Goal: Information Seeking & Learning: Learn about a topic

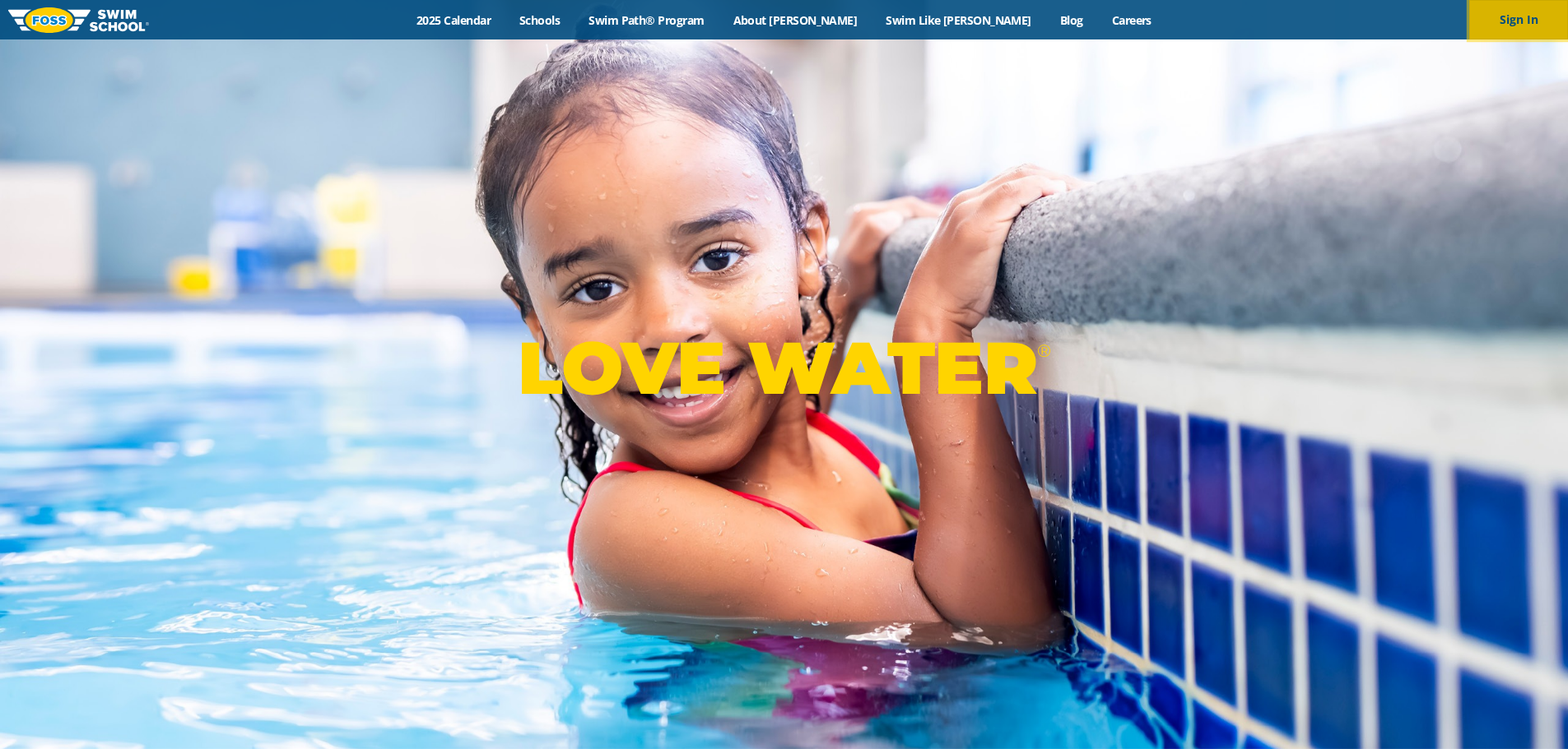
click at [1504, 13] on button "Sign In" at bounding box center [1518, 19] width 99 height 39
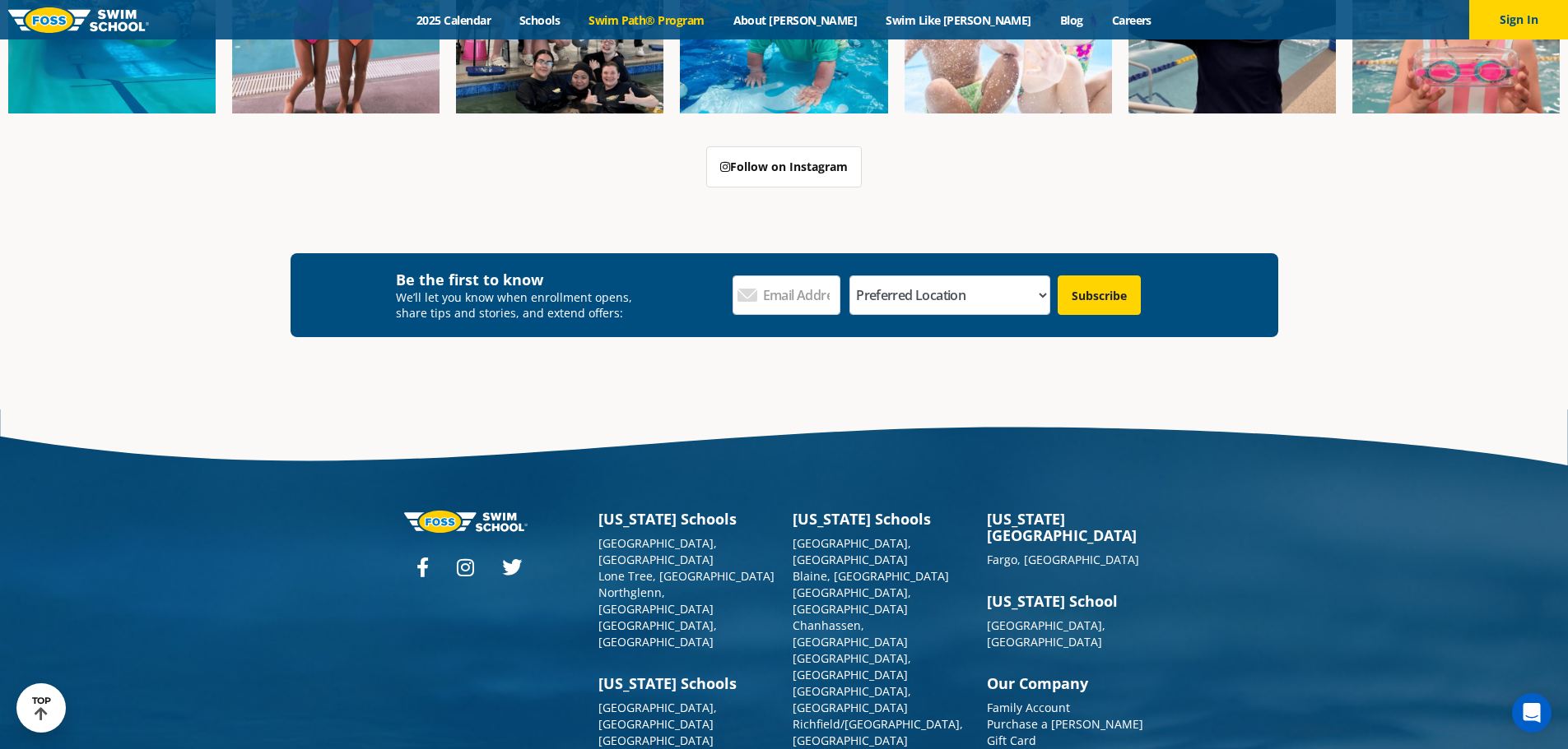
scroll to position [4927, 0]
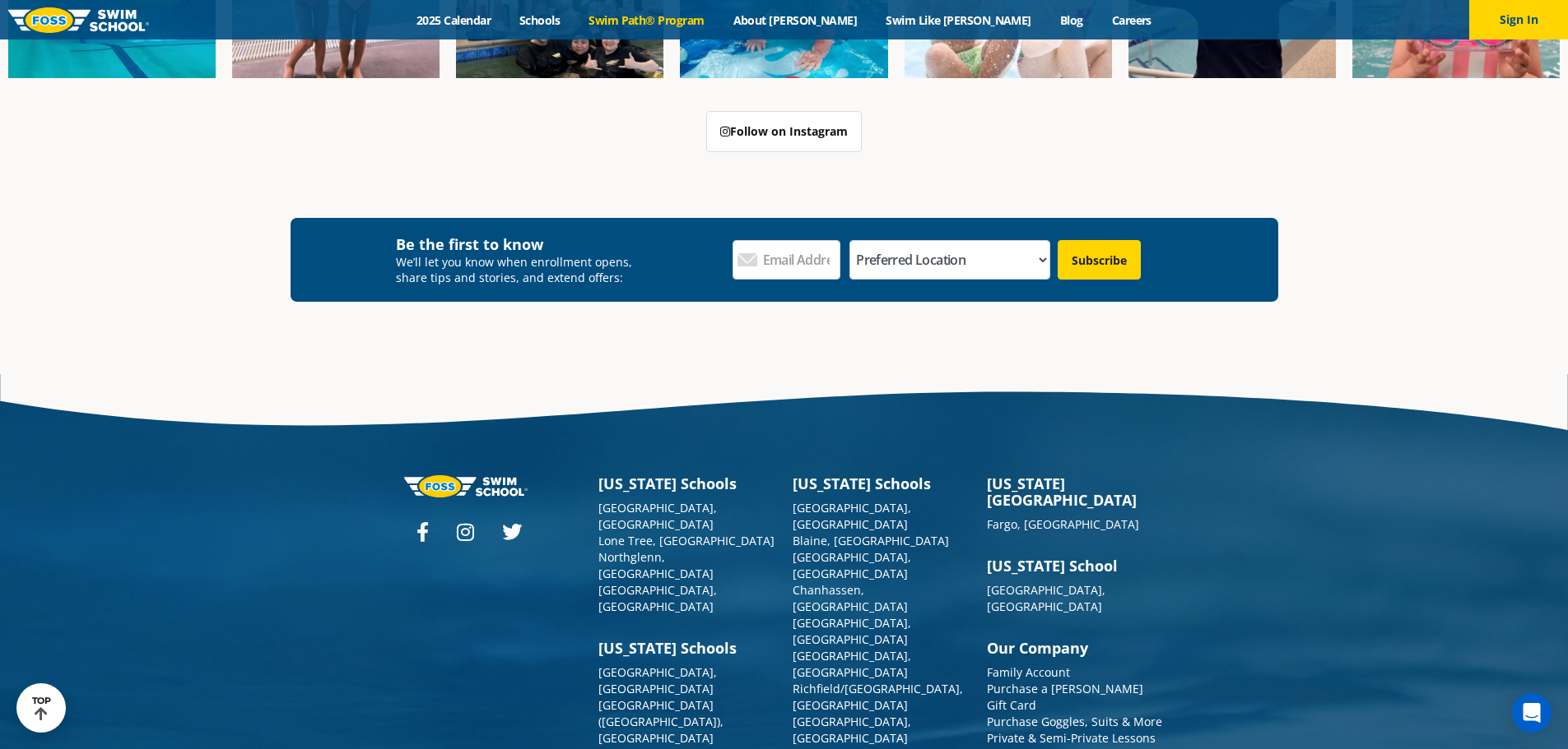
click at [672, 747] on link "[GEOGRAPHIC_DATA], [GEOGRAPHIC_DATA]" at bounding box center [657, 763] width 118 height 32
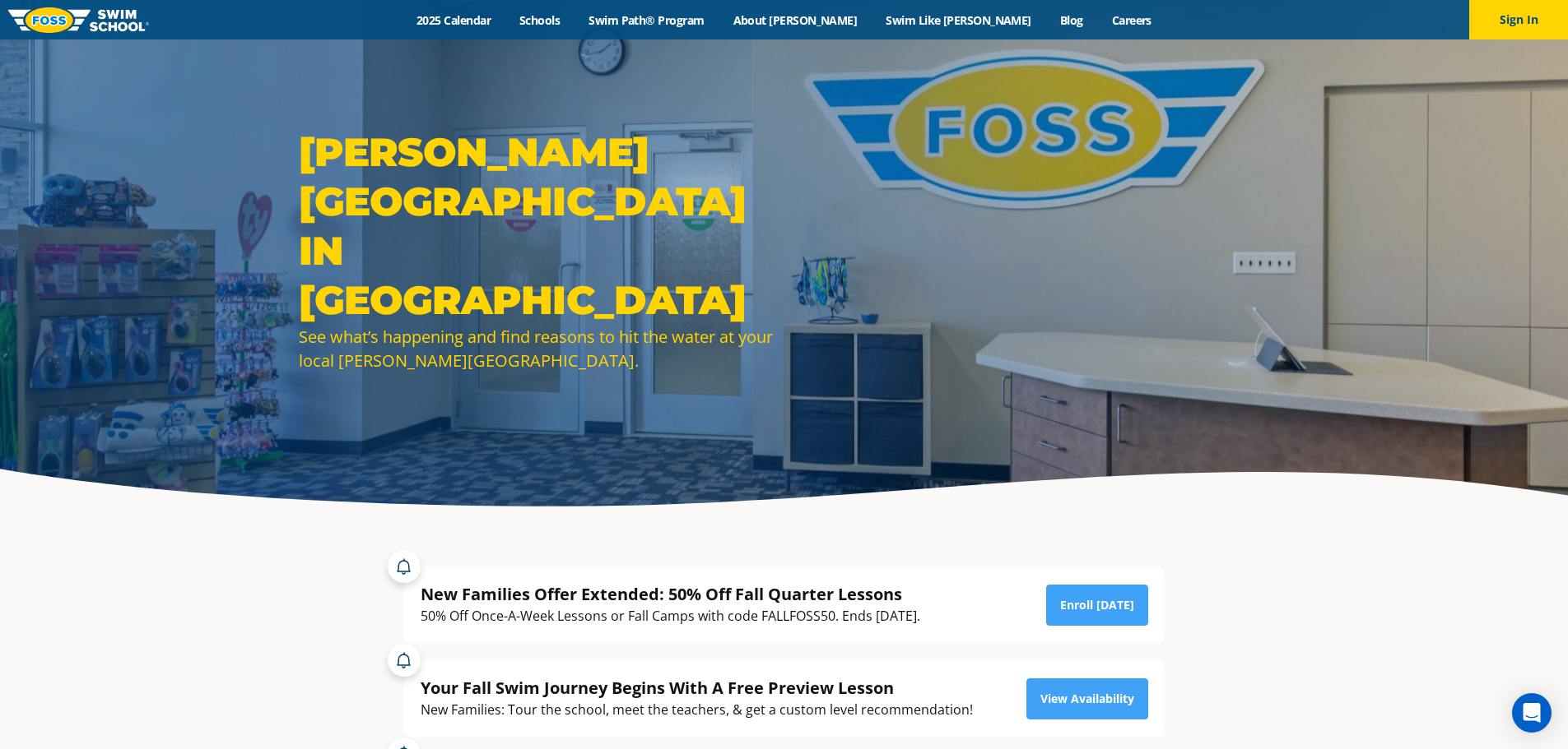
click at [55, 33] on link at bounding box center [78, 19] width 140 height 39
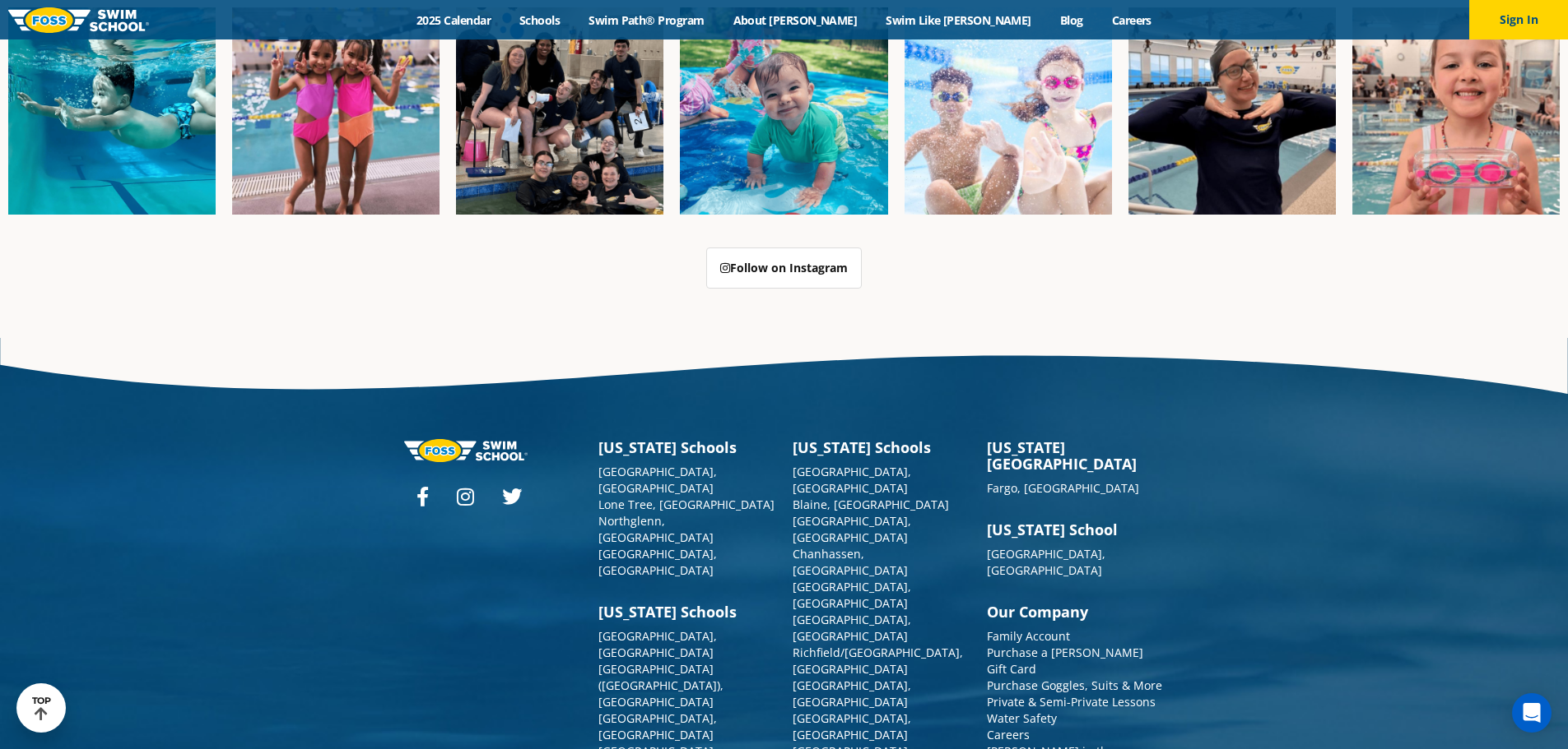
scroll to position [4238, 0]
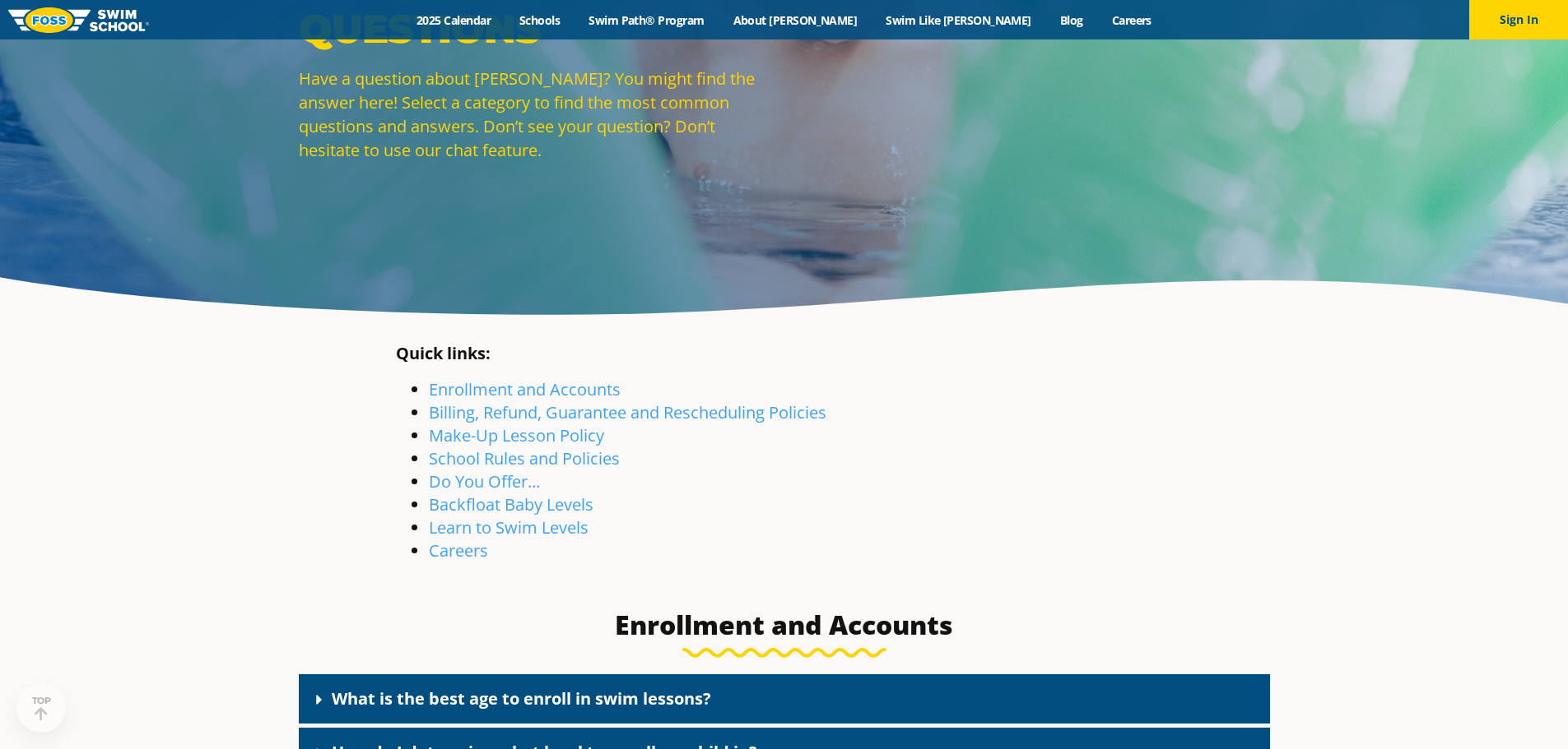
scroll to position [199, 0]
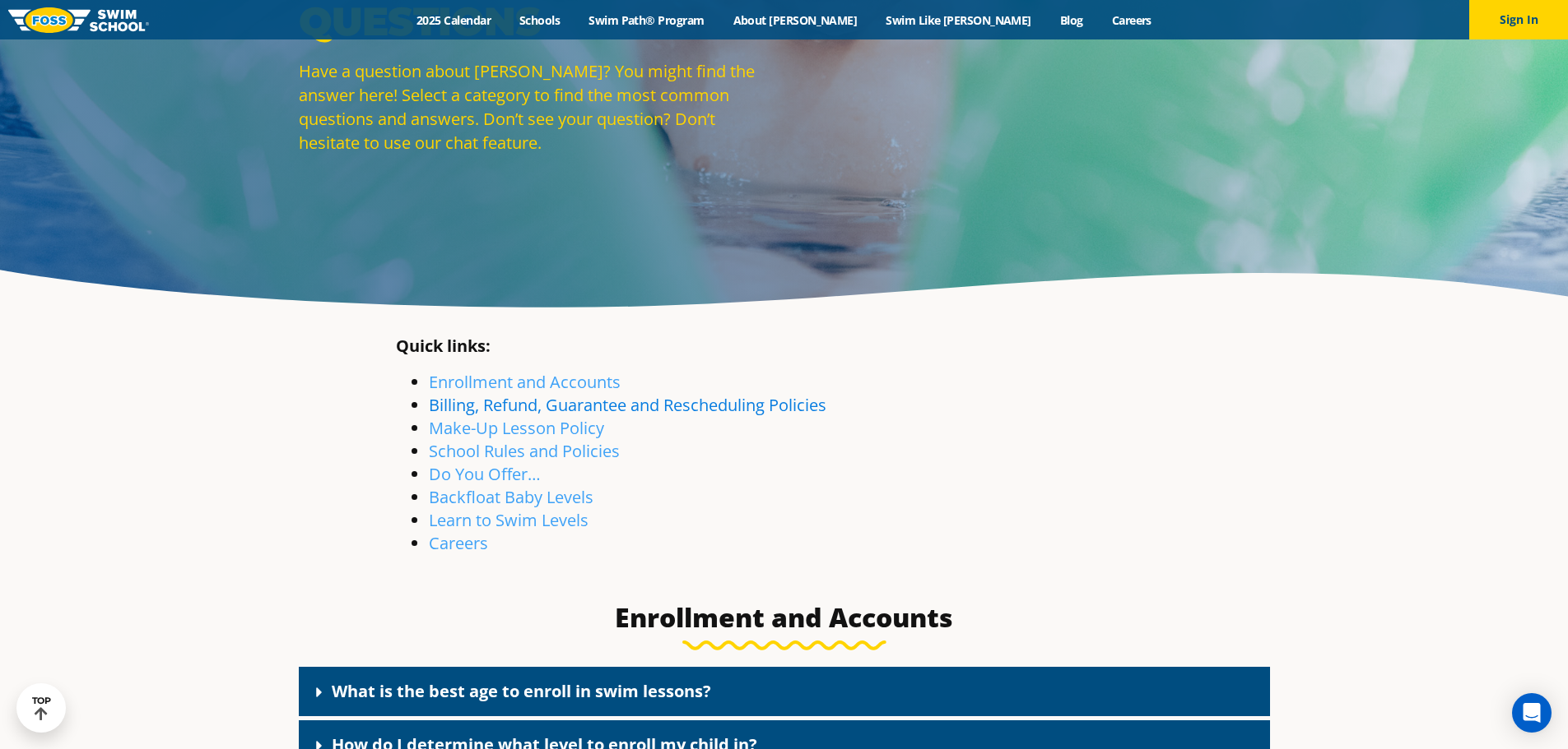
click at [703, 411] on link "Billing, Refund, Guarantee and Rescheduling Policies" at bounding box center [627, 404] width 397 height 22
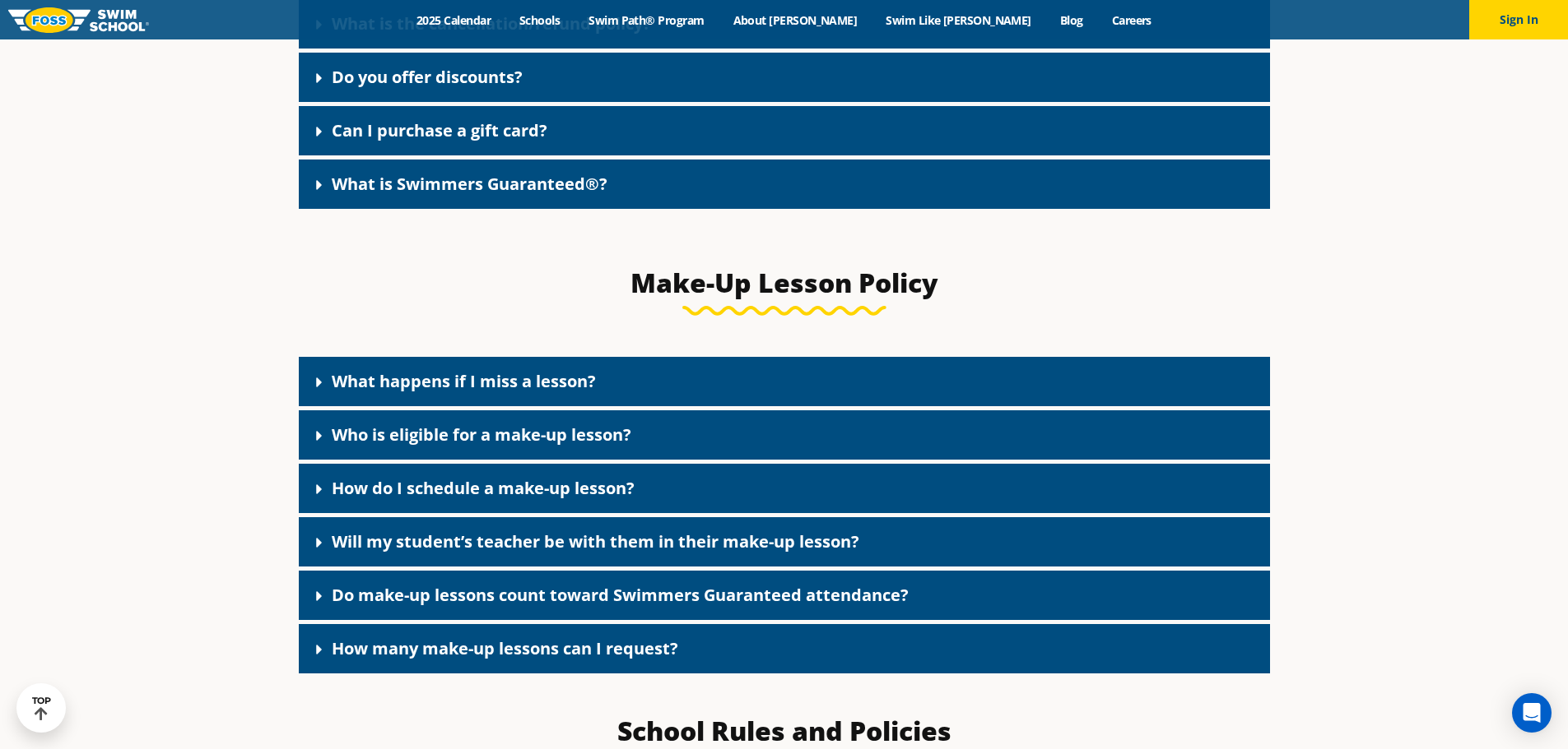
scroll to position [1750, 0]
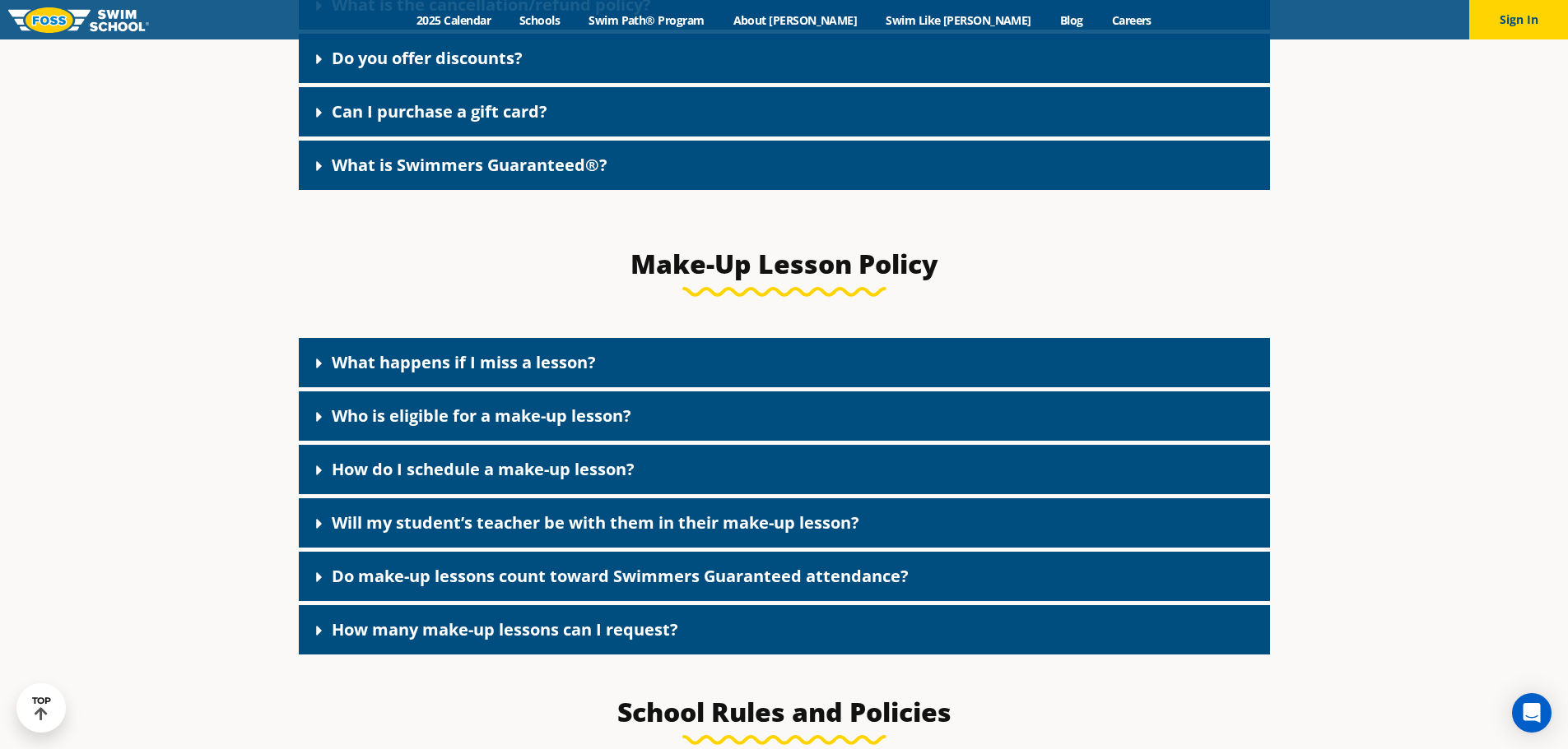
click at [519, 367] on link "What happens if I miss a lesson?" at bounding box center [463, 361] width 264 height 22
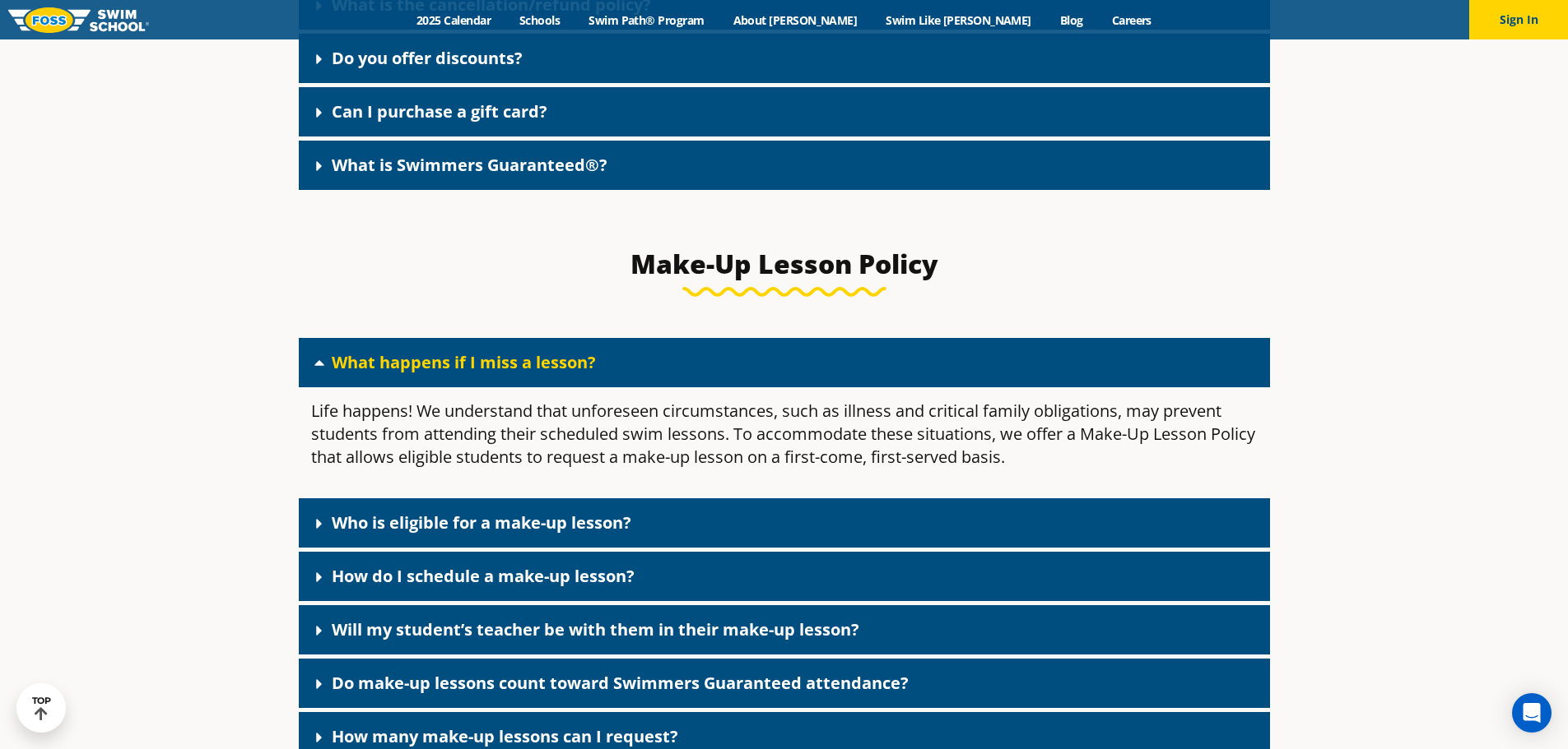
click at [541, 534] on link "Who is eligible for a make-up lesson?" at bounding box center [481, 522] width 299 height 22
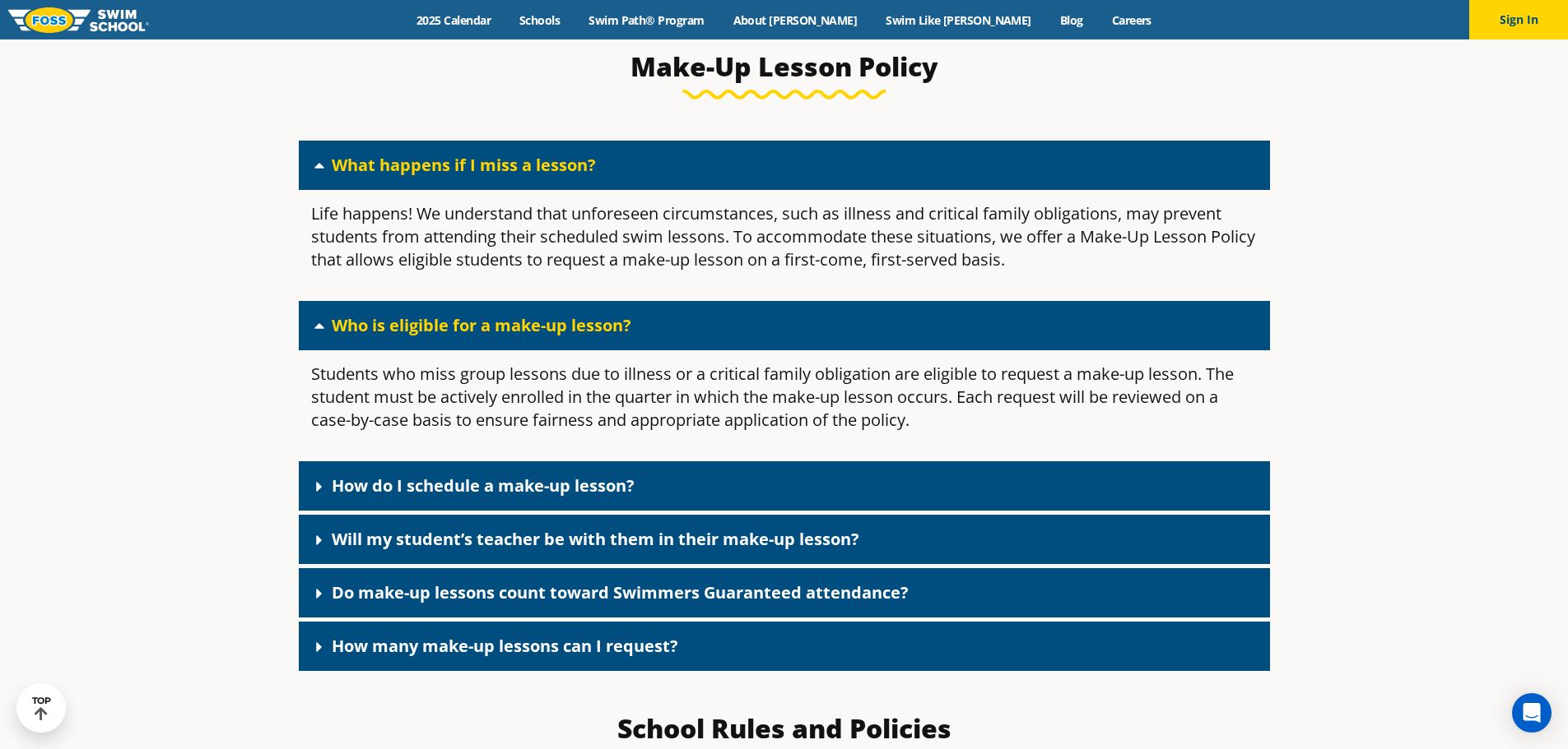
scroll to position [1948, 0]
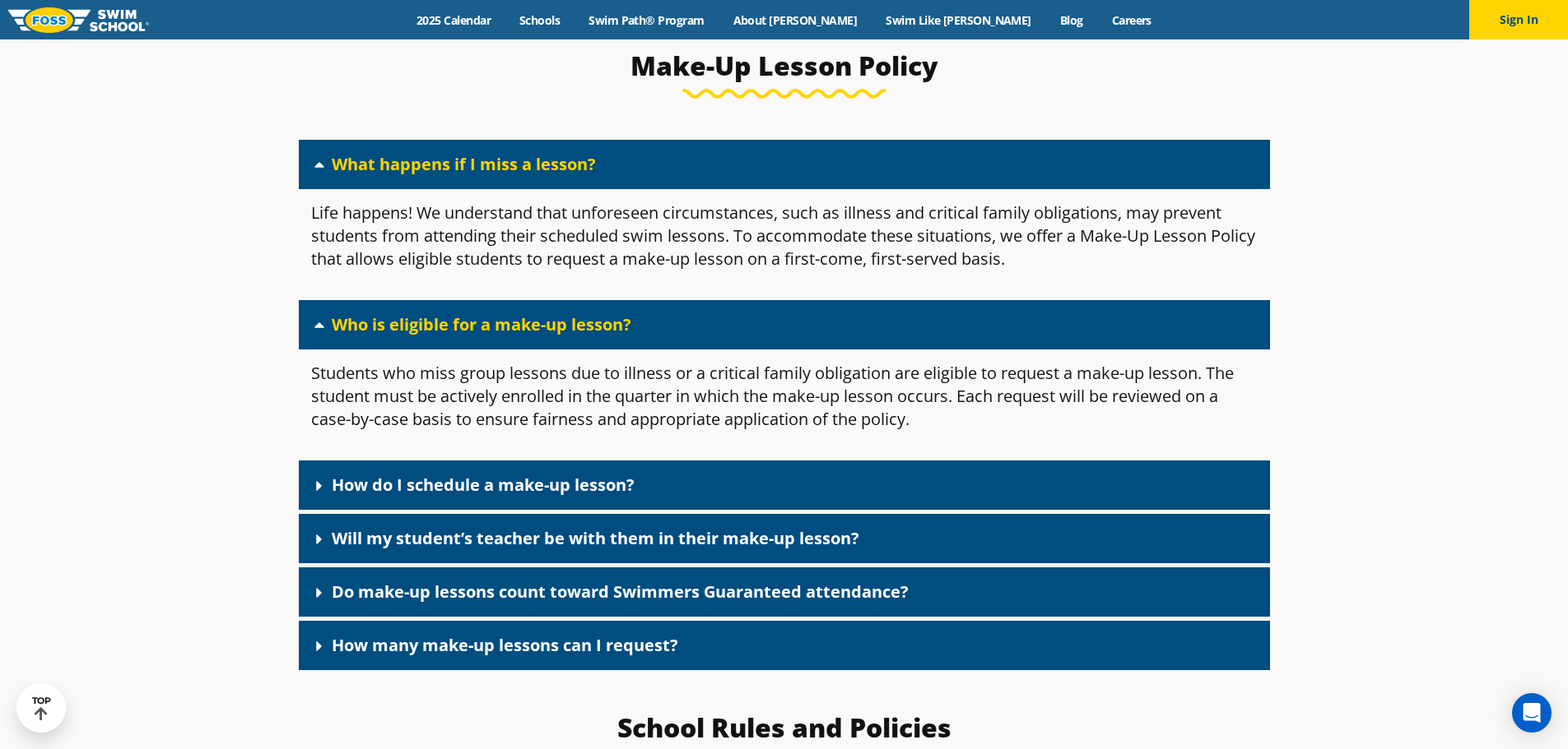
click at [530, 496] on link "How do I schedule a make-up lesson?" at bounding box center [483, 484] width 303 height 22
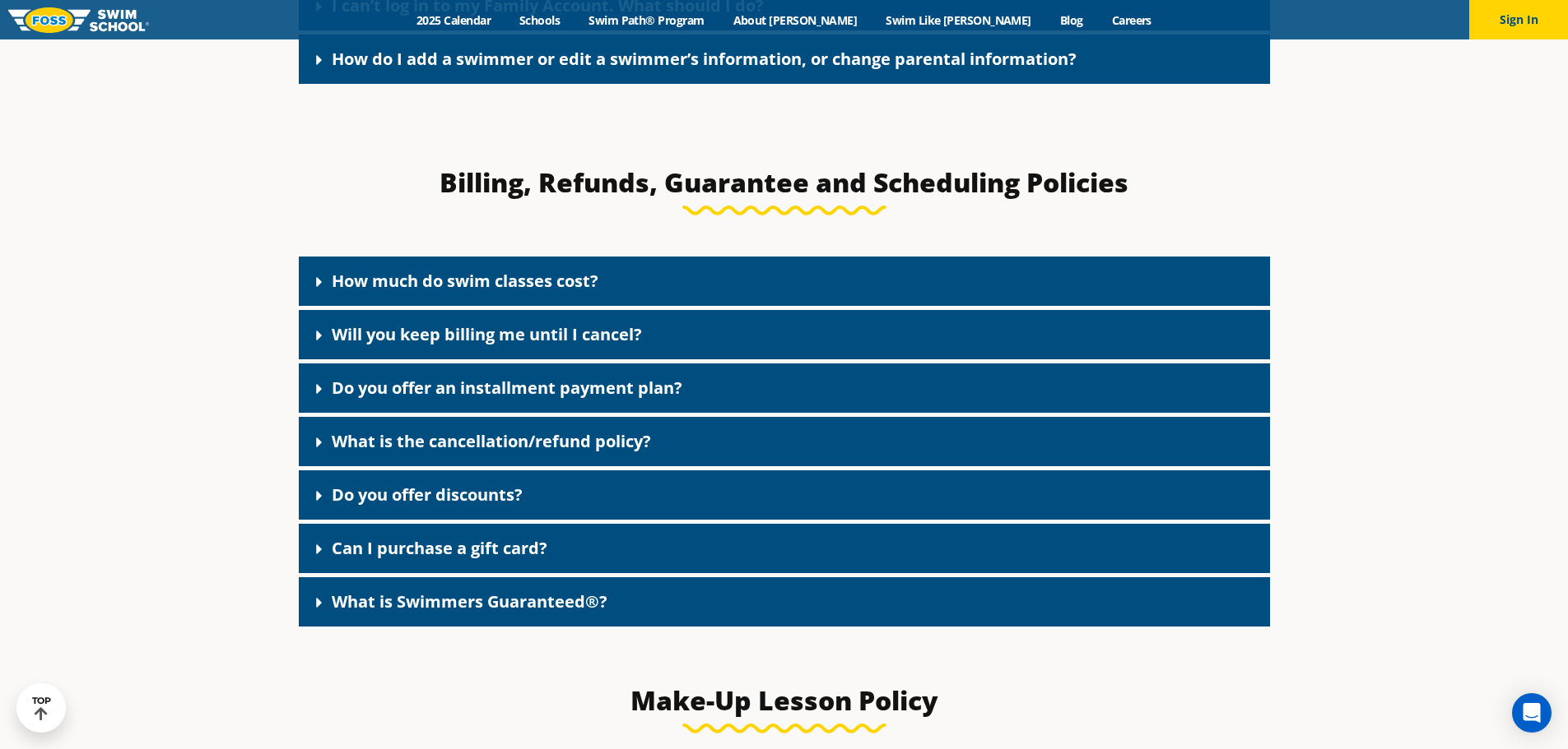
scroll to position [1351, 0]
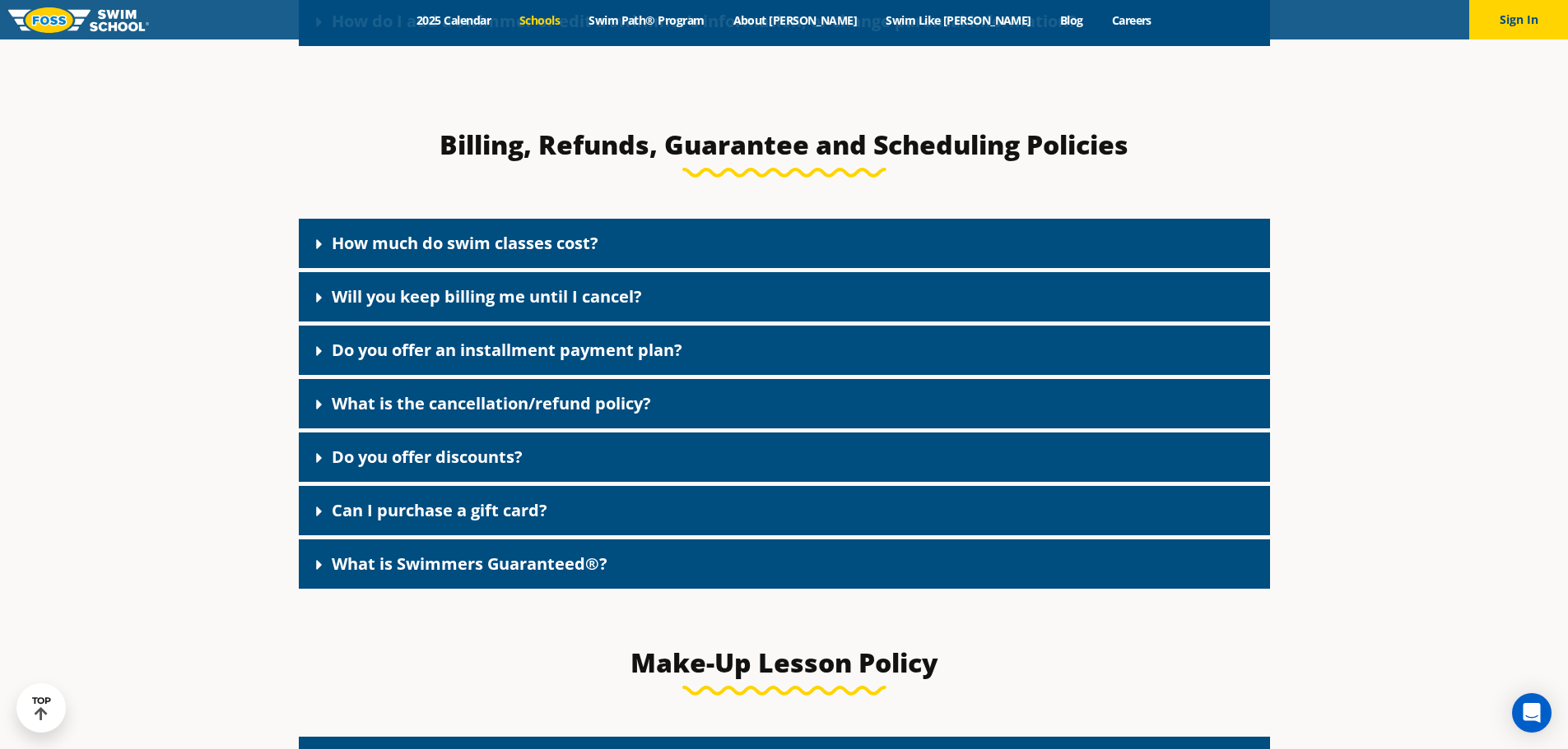
click at [575, 20] on link "Schools" at bounding box center [540, 20] width 69 height 16
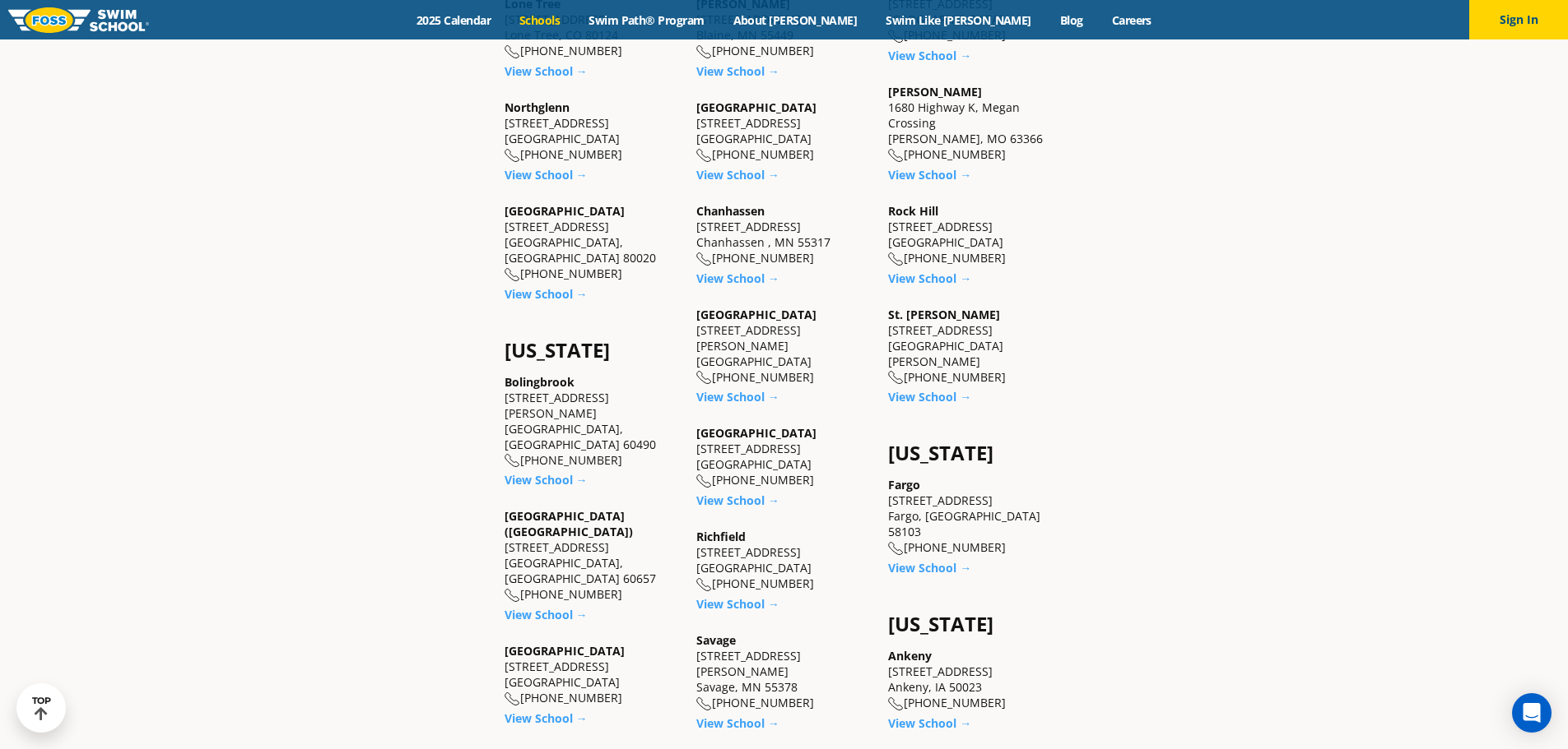
scroll to position [879, 0]
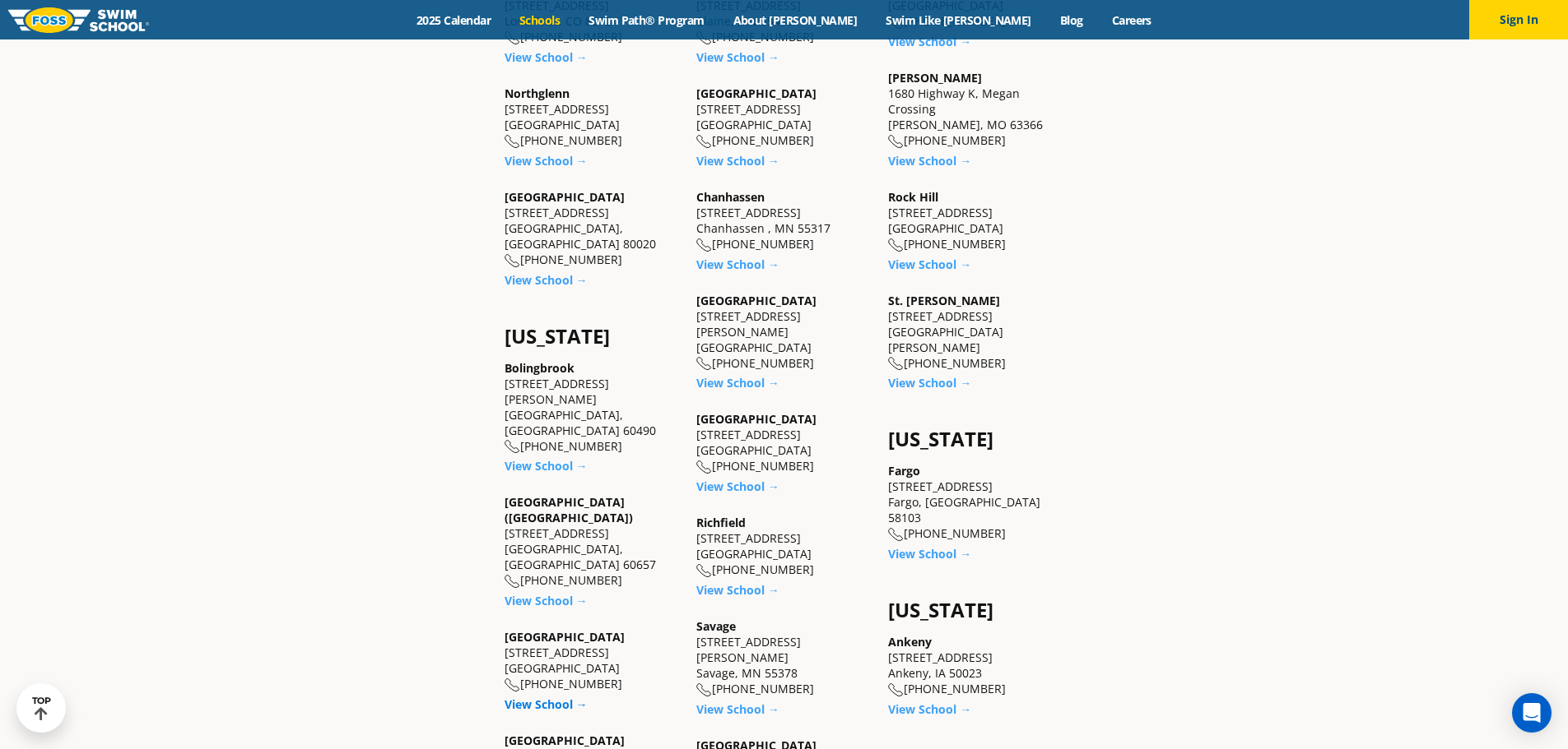
click at [554, 696] on link "View School →" at bounding box center [546, 704] width 83 height 16
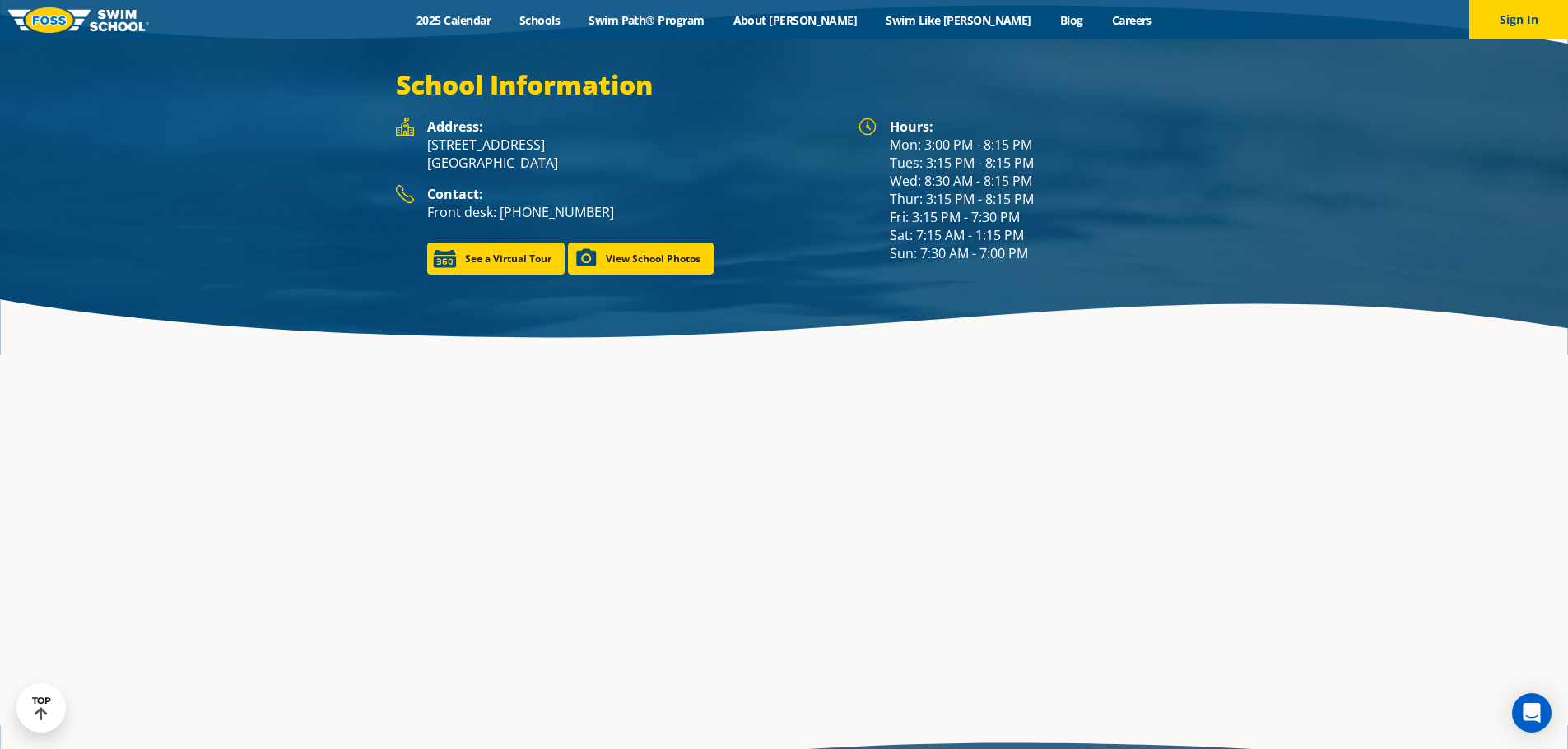
scroll to position [2486, 0]
